Goal: Task Accomplishment & Management: Use online tool/utility

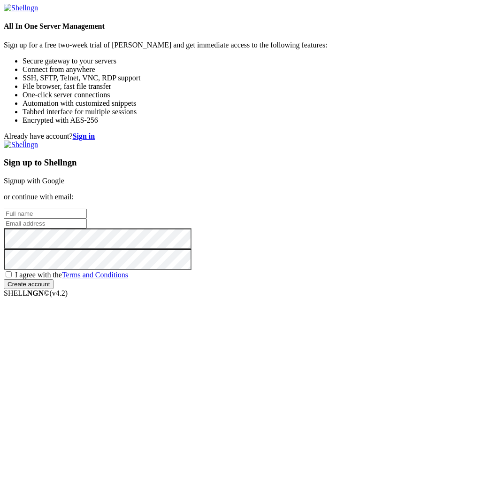
type input "root"
click at [95, 132] on strong "Sign in" at bounding box center [84, 136] width 23 height 8
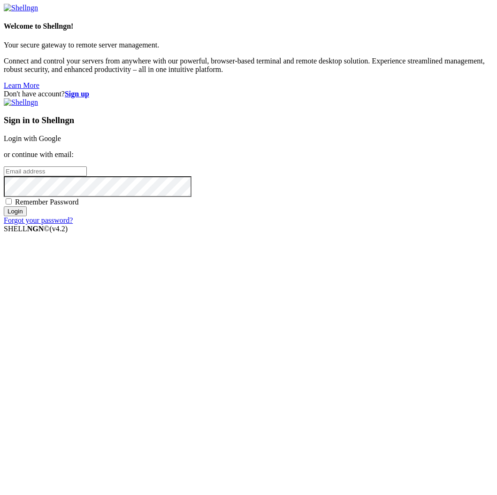
type input "root"
click at [61, 142] on link "Login with Google" at bounding box center [32, 138] width 57 height 8
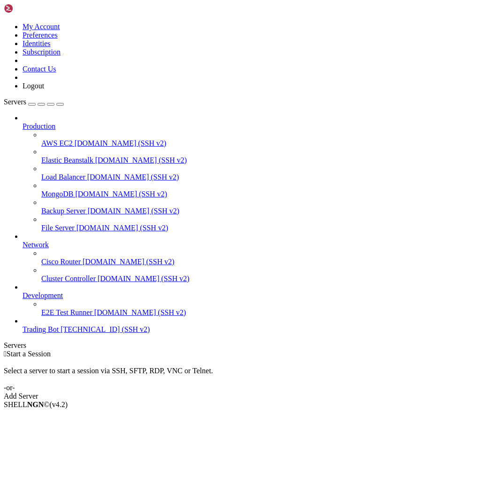
click at [59, 333] on span "Trading Bot" at bounding box center [41, 329] width 36 height 8
click at [42, 458] on span "Delete" at bounding box center [33, 462] width 20 height 8
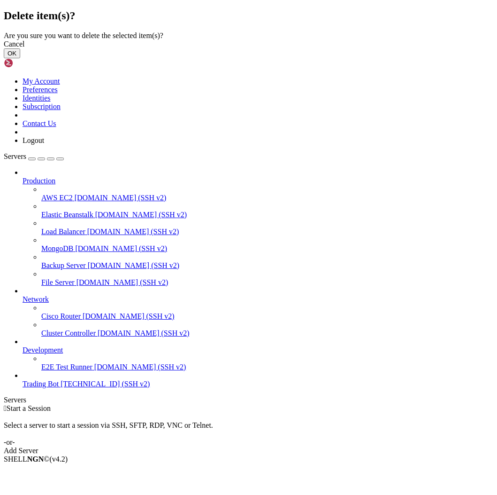
click at [20, 58] on button "OK" at bounding box center [12, 53] width 16 height 10
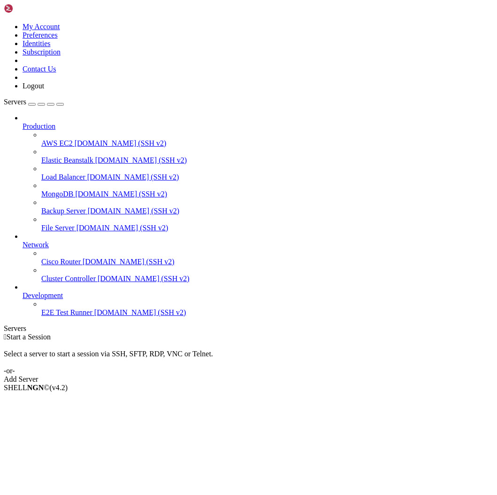
click at [288, 375] on link "Add Server" at bounding box center [249, 379] width 490 height 8
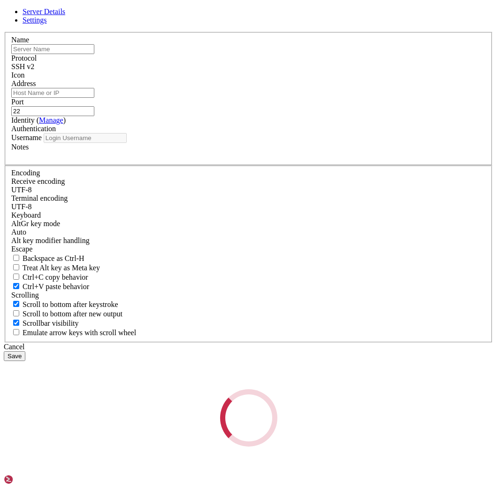
type input "root"
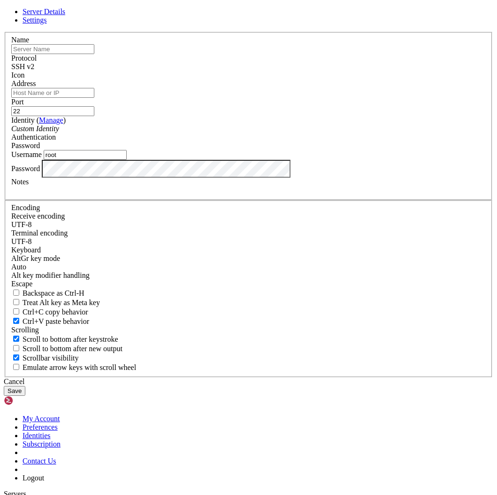
click at [94, 54] on input "text" at bounding box center [52, 49] width 83 height 10
type input "Warp Finance"
click at [94, 98] on input "Address" at bounding box center [52, 93] width 83 height 10
paste input "[TECHNICAL_ID]"
type input "[TECHNICAL_ID]"
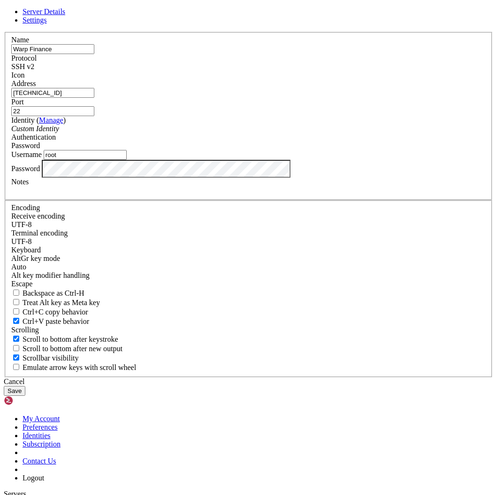
click at [25, 386] on button "Save" at bounding box center [15, 391] width 22 height 10
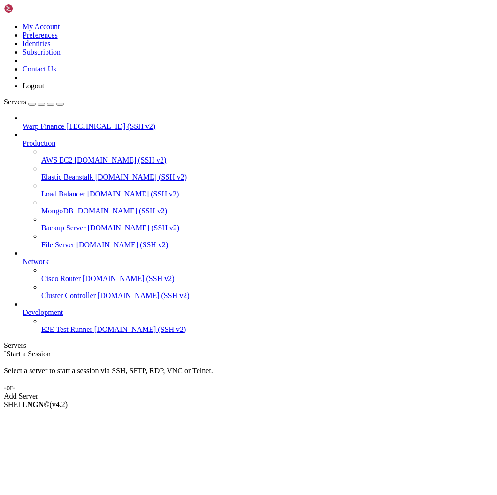
click at [80, 122] on span "[TECHNICAL_ID] (SSH v2)" at bounding box center [110, 126] width 89 height 8
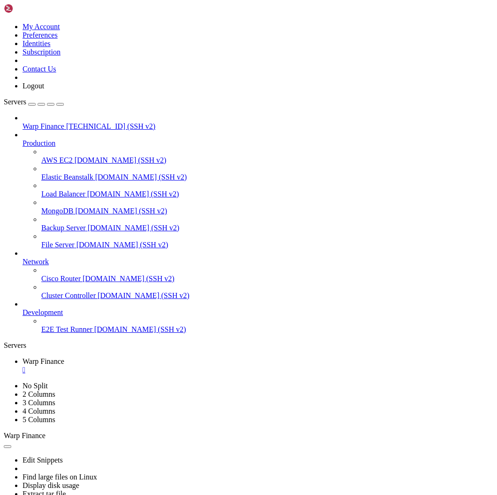
drag, startPoint x: 114, startPoint y: 771, endPoint x: 109, endPoint y: 760, distance: 12.0
paste textarea "curl -sSL [URL][DOMAIN_NAME][DOMAIN_NAME] | sh"
type textarea "curl -sSL [URL][DOMAIN_NAME][DOMAIN_NAME] | sh"
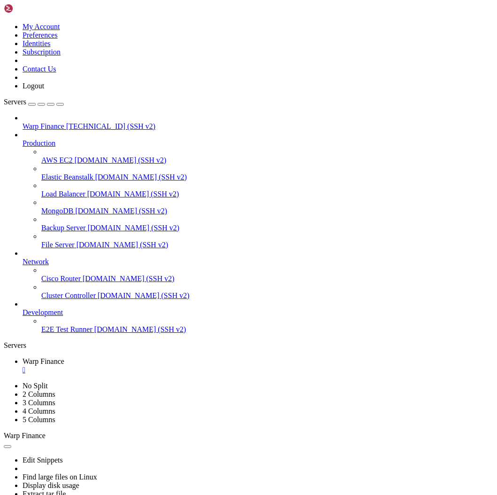
scroll to position [1000, 0]
drag, startPoint x: 62, startPoint y: 938, endPoint x: 133, endPoint y: 938, distance: 71.4
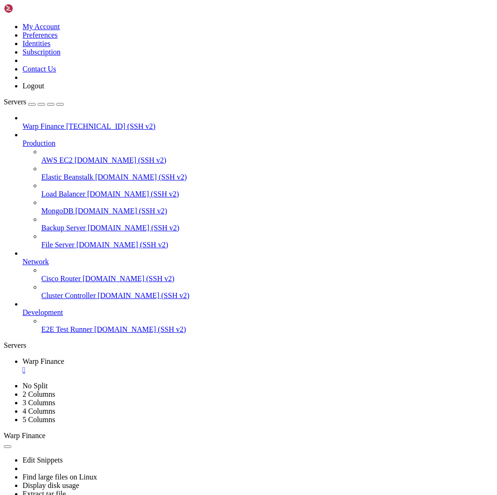
drag, startPoint x: 60, startPoint y: 938, endPoint x: 160, endPoint y: 936, distance: 100.1
copy span "[URL][TECHNICAL_ID]"
